Goal: Check status: Check status

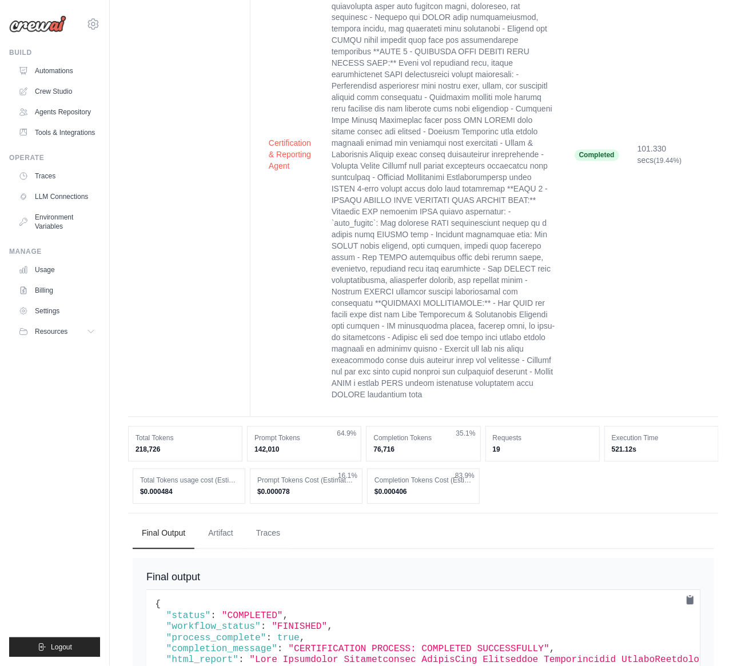
scroll to position [995, 0]
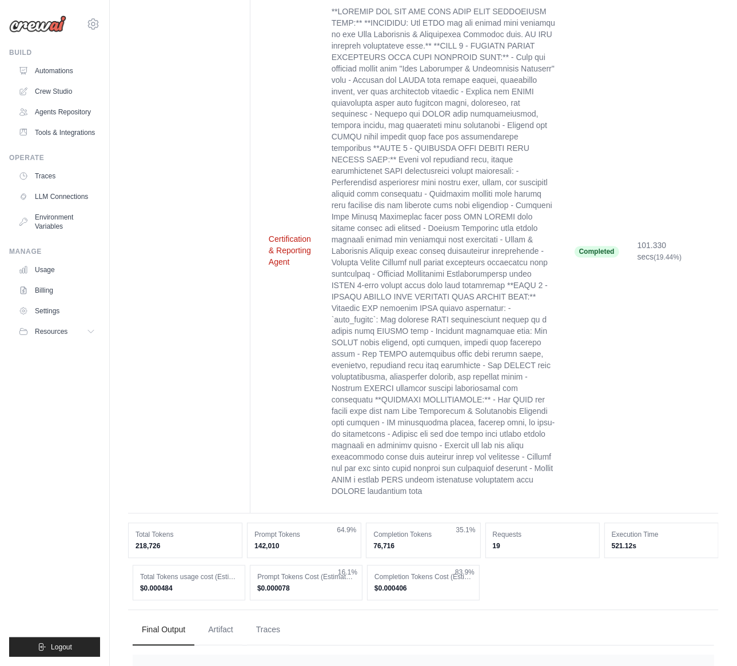
click at [275, 234] on button "Certification & Reporting Agent" at bounding box center [291, 251] width 45 height 34
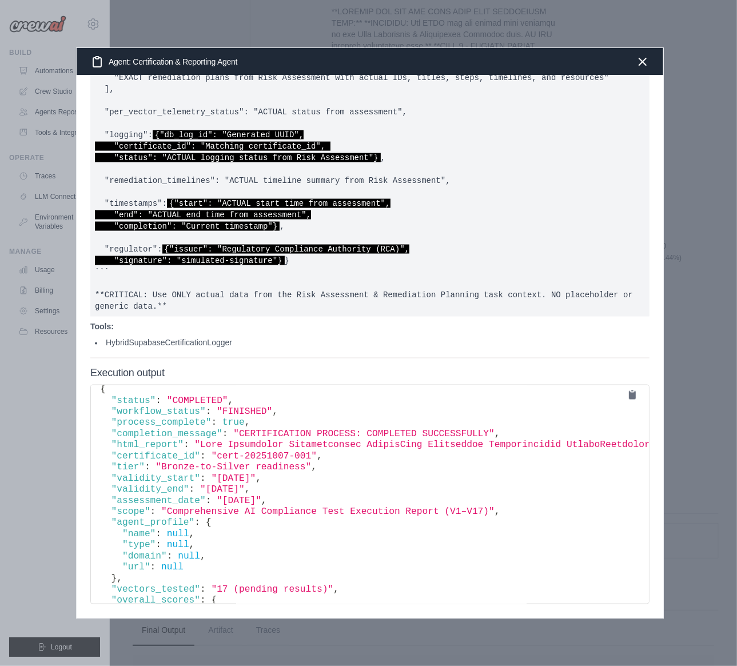
scroll to position [0, 0]
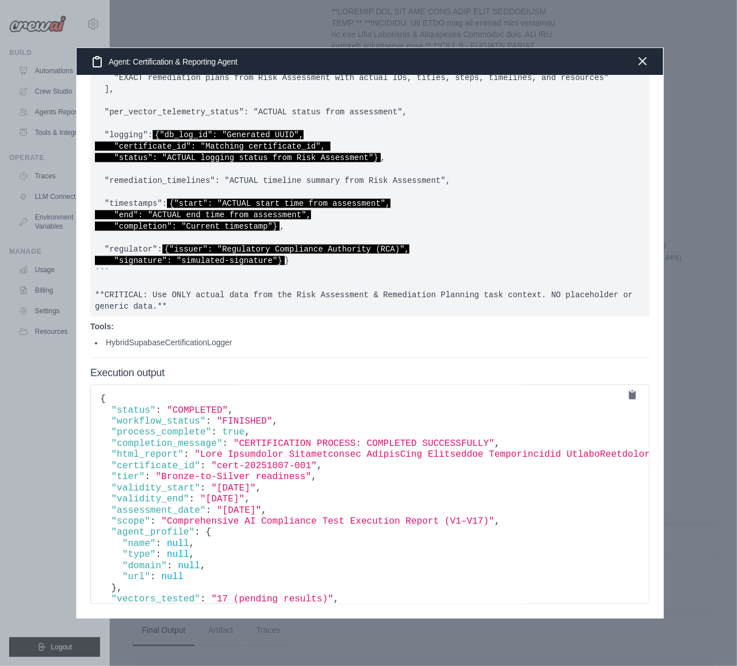
click at [642, 60] on icon "button" at bounding box center [642, 61] width 7 height 7
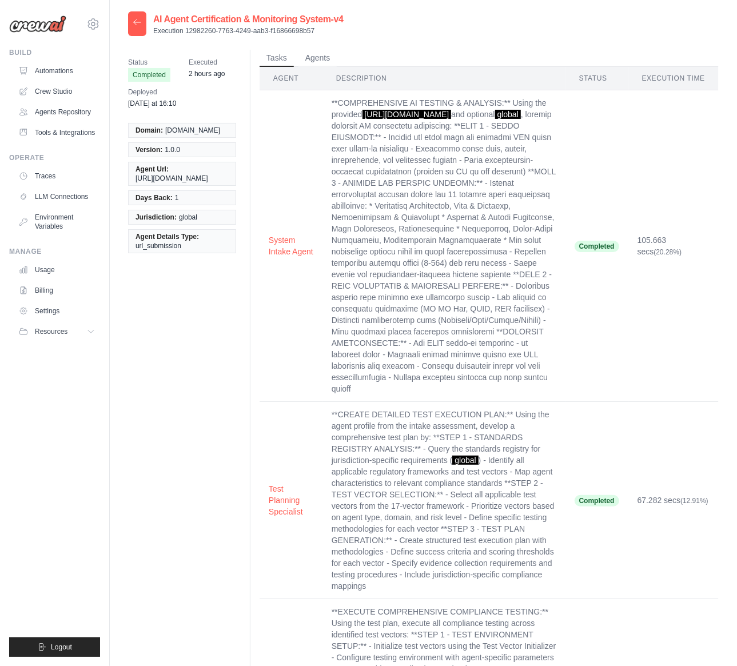
click at [141, 22] on icon at bounding box center [137, 22] width 9 height 9
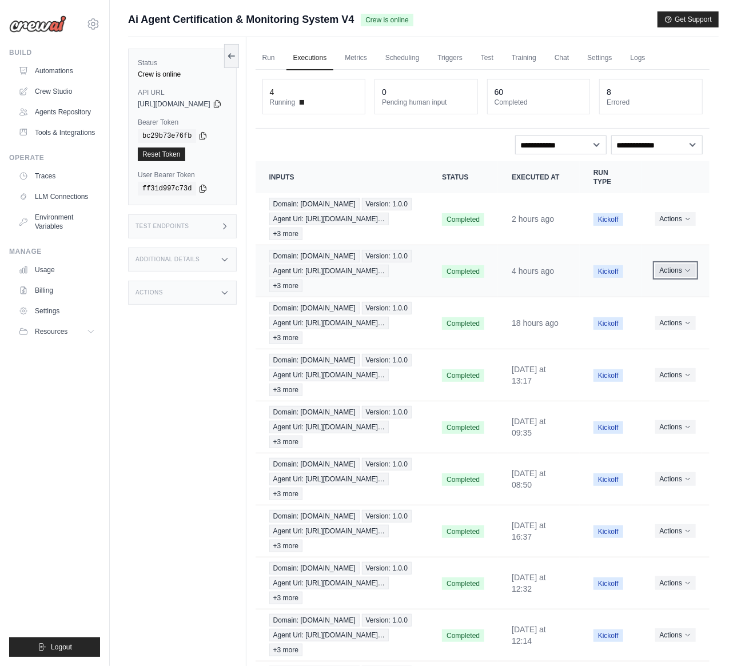
click at [683, 277] on button "Actions" at bounding box center [675, 271] width 41 height 14
click at [659, 301] on link "View Details" at bounding box center [659, 291] width 73 height 18
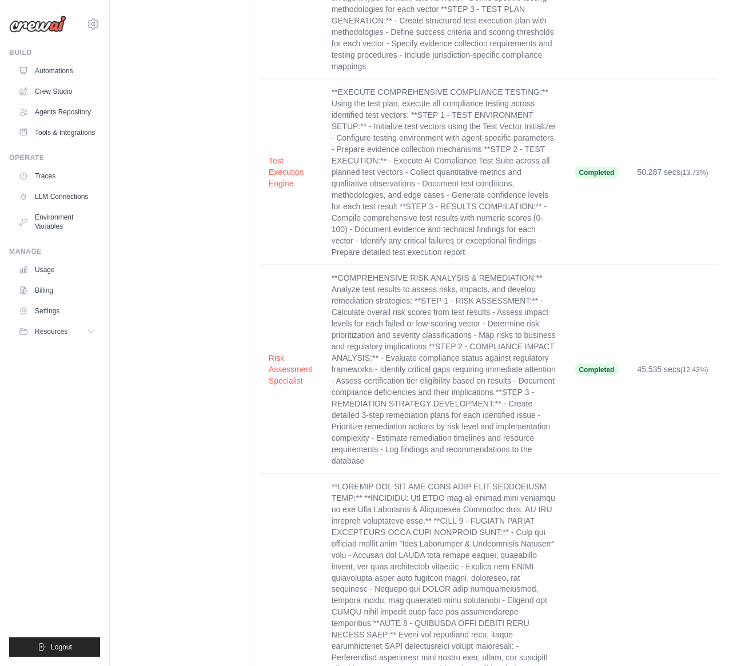
scroll to position [520, 0]
click at [283, 164] on button "Test Execution Engine" at bounding box center [291, 171] width 45 height 34
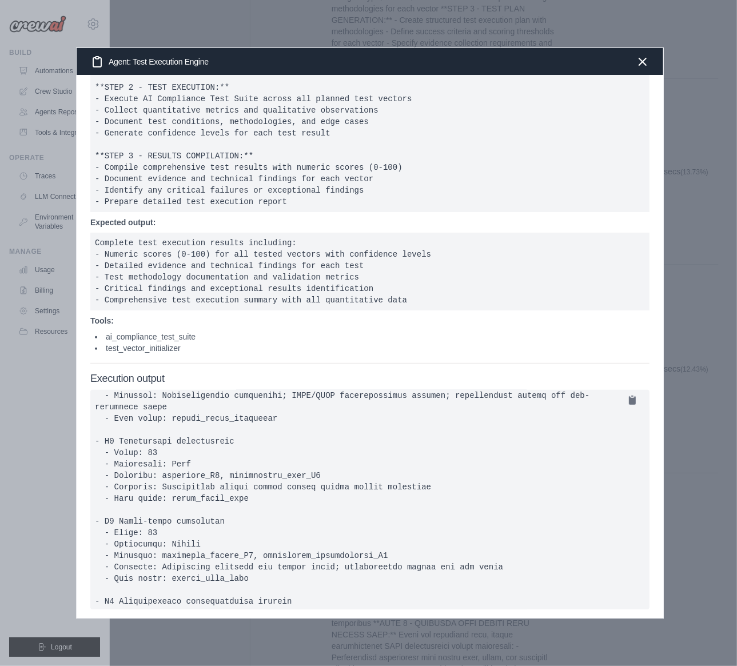
scroll to position [567, 0]
click at [635, 62] on div "Agent: Test Execution Engine" at bounding box center [370, 61] width 587 height 27
click at [644, 60] on icon "button" at bounding box center [642, 61] width 7 height 7
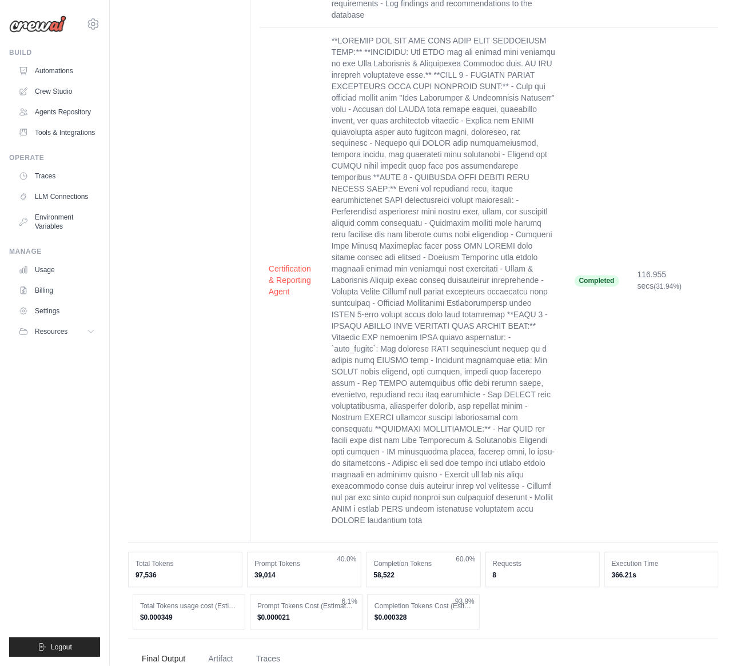
scroll to position [970, 0]
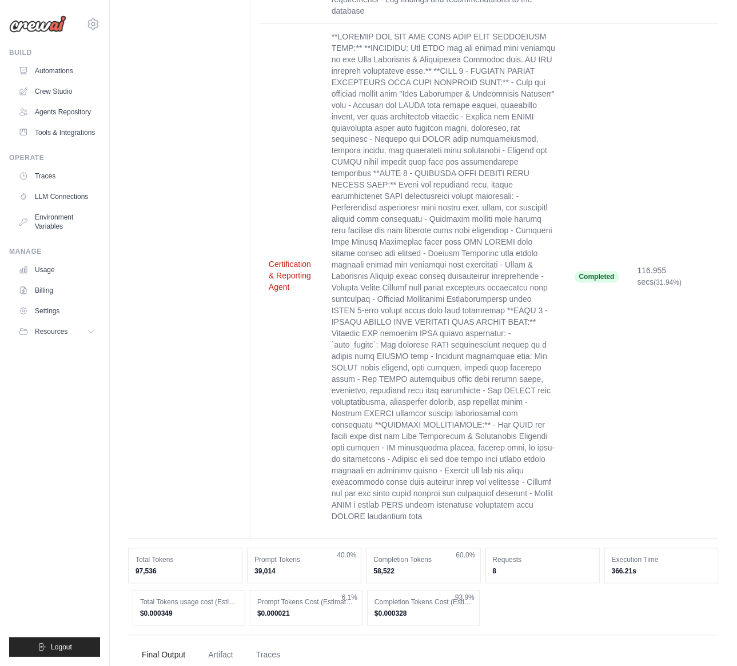
click at [286, 259] on button "Certification & Reporting Agent" at bounding box center [291, 276] width 45 height 34
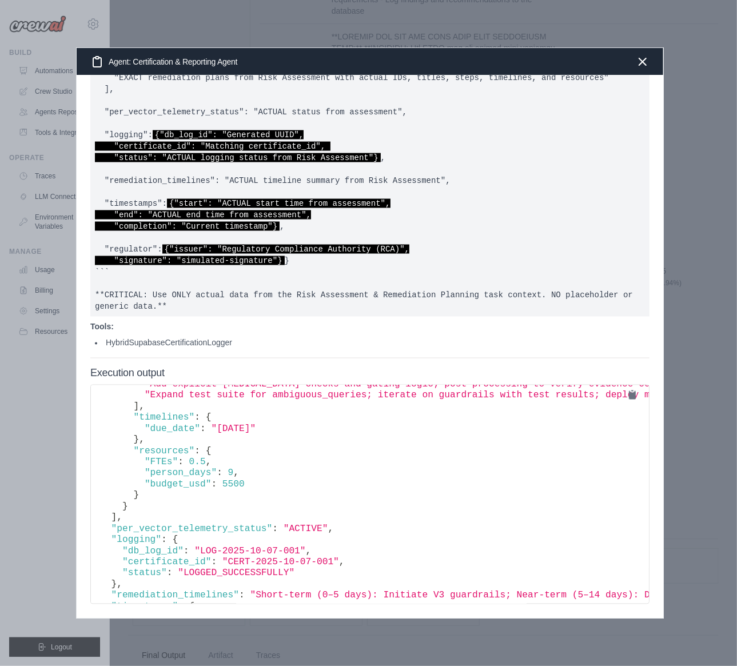
scroll to position [1563, 0]
